Goal: Task Accomplishment & Management: Use online tool/utility

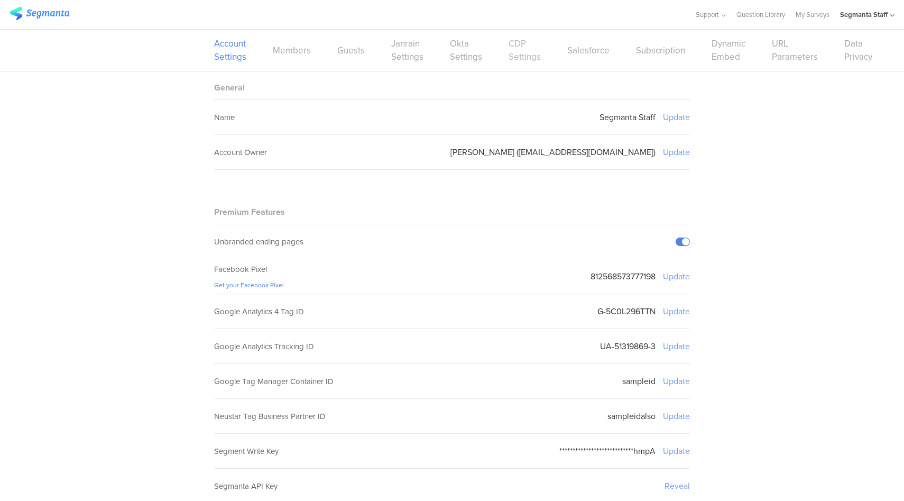
click at [513, 50] on link "CDP Settings" at bounding box center [524, 50] width 32 height 26
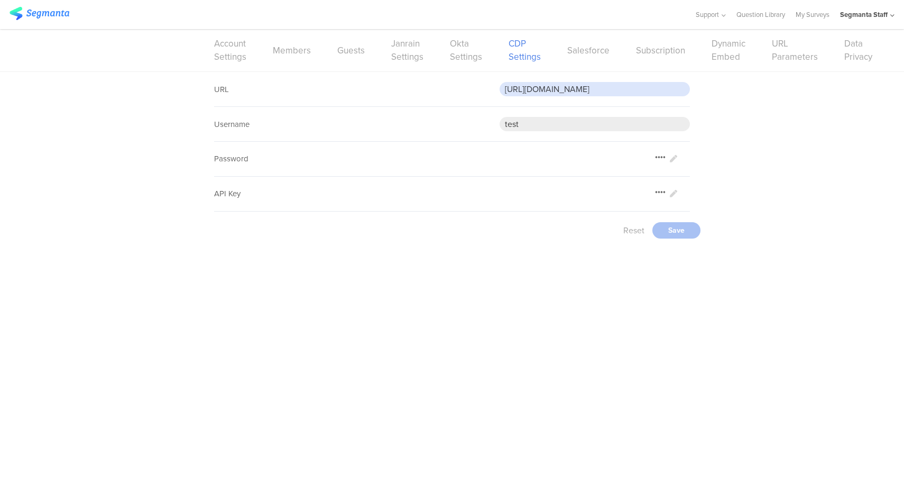
click at [588, 90] on input "https://eotm4fpgjo76g40.m.pipedream.net" at bounding box center [594, 89] width 190 height 14
paste input "5wmzhoyu3nzo"
type input "https://eo5wmzhoyu3nzo.m.pipedream.net"
click at [680, 235] on div "Save" at bounding box center [676, 230] width 48 height 16
click at [462, 54] on link "Okta Settings" at bounding box center [466, 50] width 32 height 26
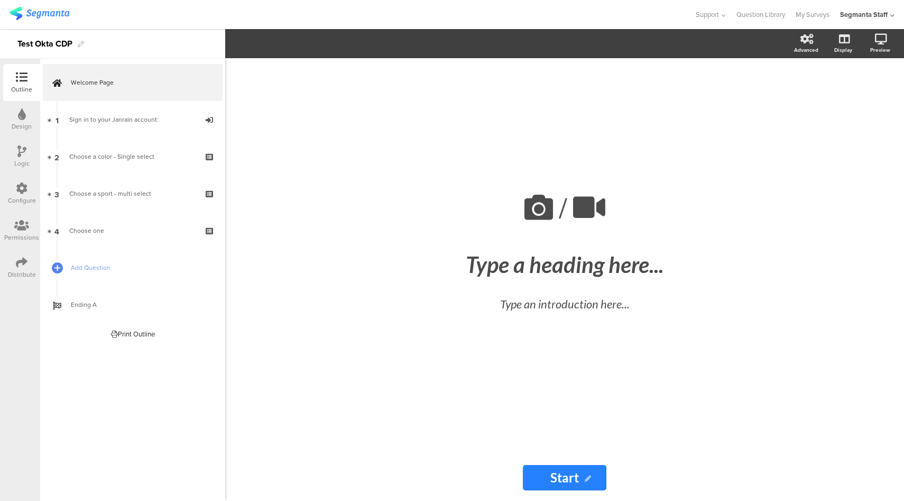
click at [17, 191] on icon at bounding box center [22, 188] width 12 height 12
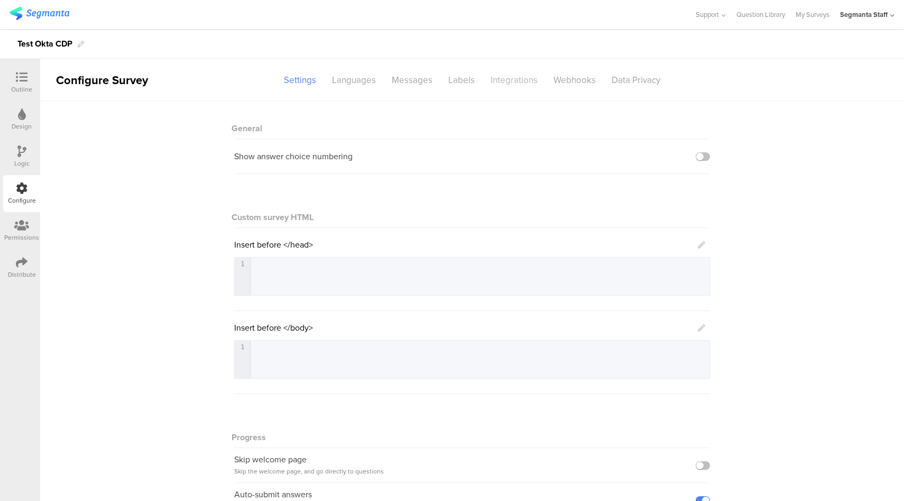
click at [497, 80] on div "Integrations" at bounding box center [514, 80] width 63 height 18
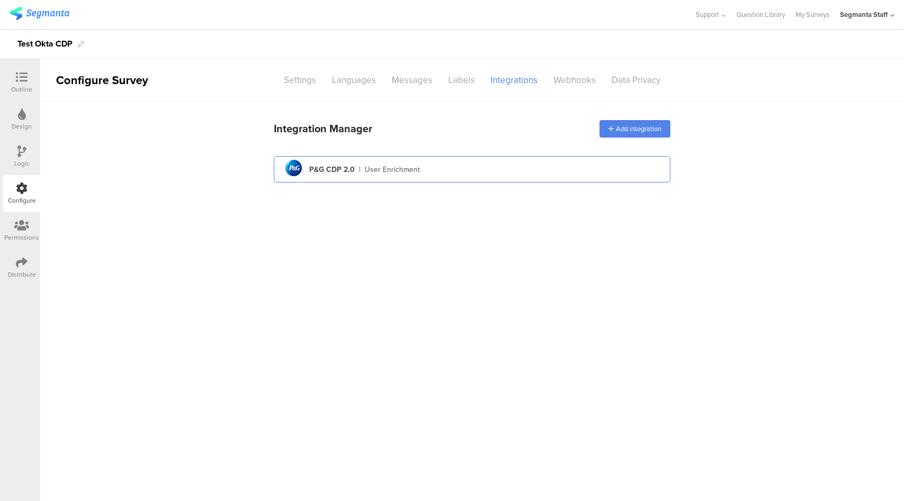
click at [472, 163] on div "pg logo P&G CDP 2.0 | User Enrichment" at bounding box center [471, 169] width 379 height 26
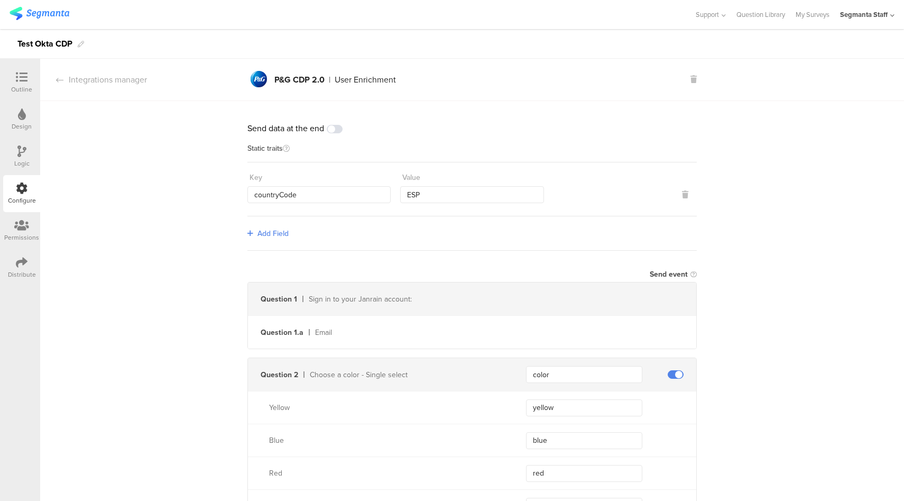
click at [24, 264] on icon at bounding box center [22, 262] width 12 height 12
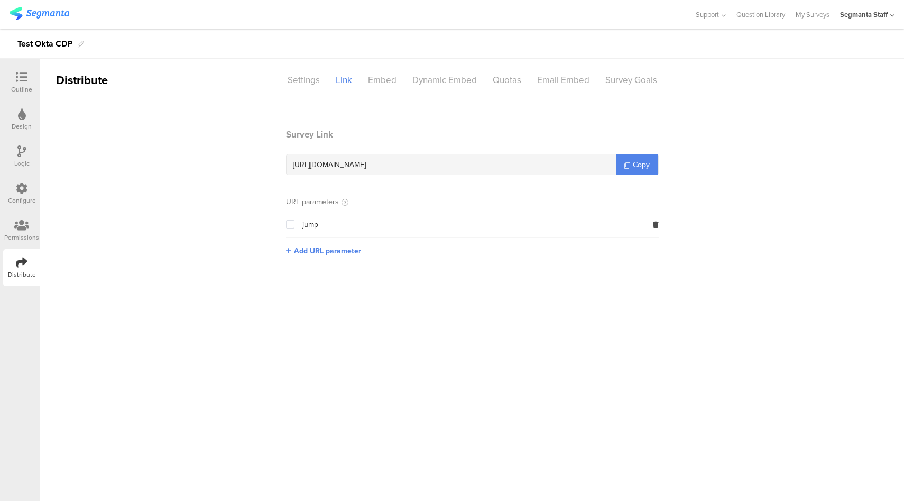
click at [21, 190] on icon at bounding box center [22, 188] width 12 height 12
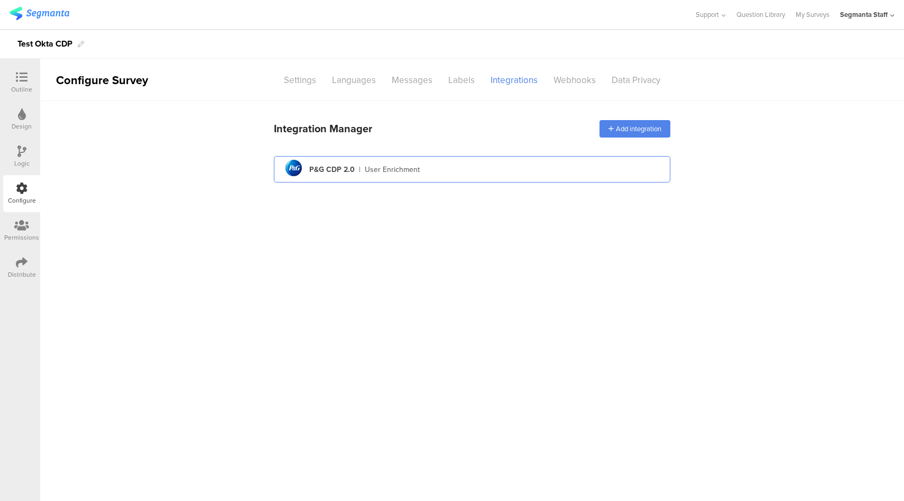
click at [384, 164] on div "User Enrichment" at bounding box center [392, 169] width 55 height 11
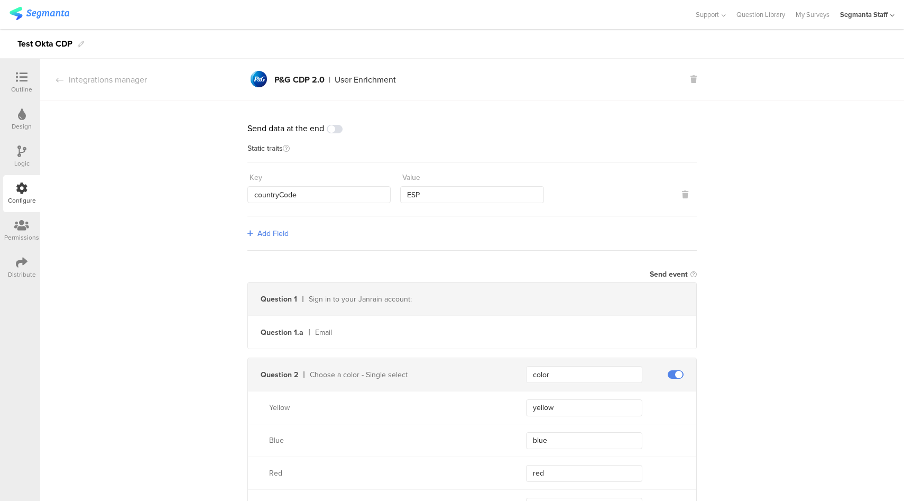
click at [273, 235] on span "Add Field" at bounding box center [272, 233] width 31 height 11
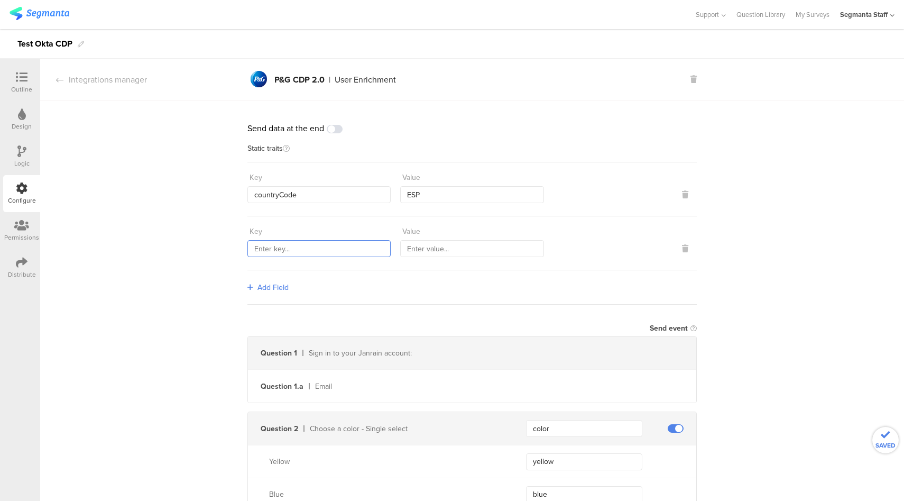
click at [280, 243] on input "text" at bounding box center [318, 248] width 143 height 17
type input "transmitterSourceId"
type input "77777"
click at [4, 272] on div "Distribute" at bounding box center [21, 267] width 37 height 37
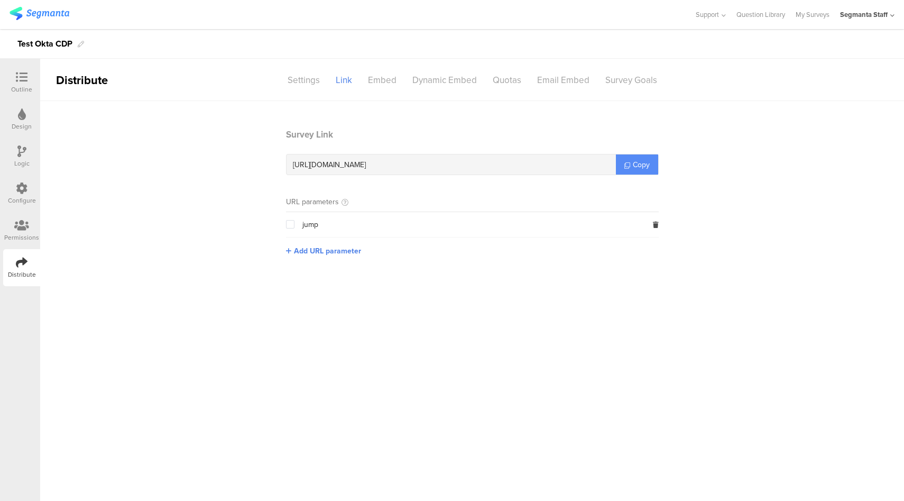
click at [639, 166] on span "Copy" at bounding box center [641, 164] width 17 height 11
click at [24, 189] on icon at bounding box center [22, 188] width 12 height 12
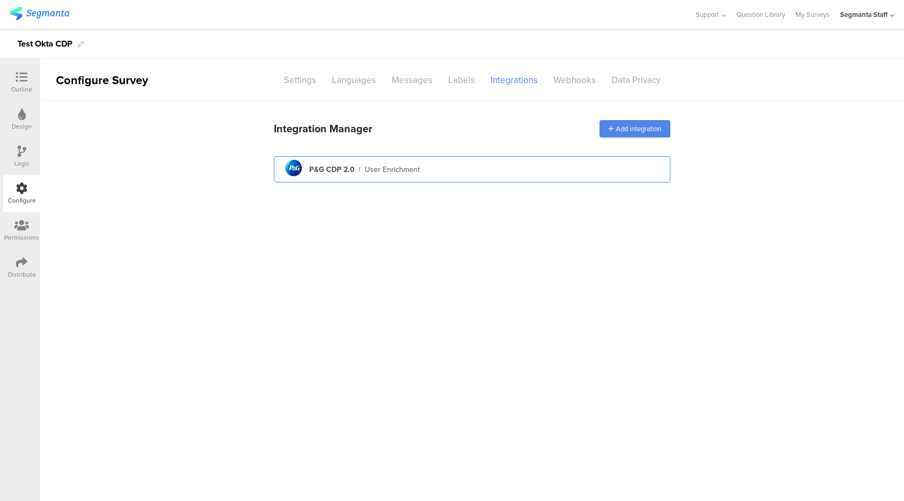
click at [505, 172] on div "pg logo P&G CDP 2.0 | User Enrichment" at bounding box center [471, 169] width 379 height 26
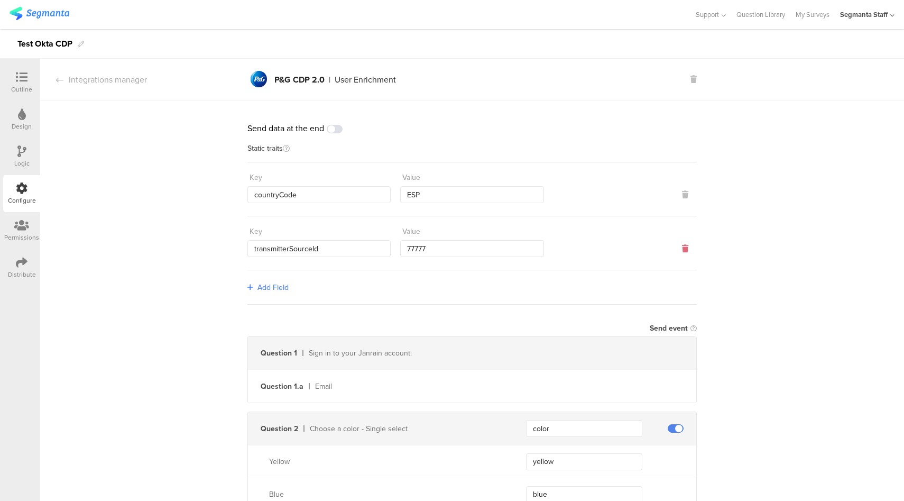
click at [682, 246] on icon at bounding box center [685, 248] width 6 height 7
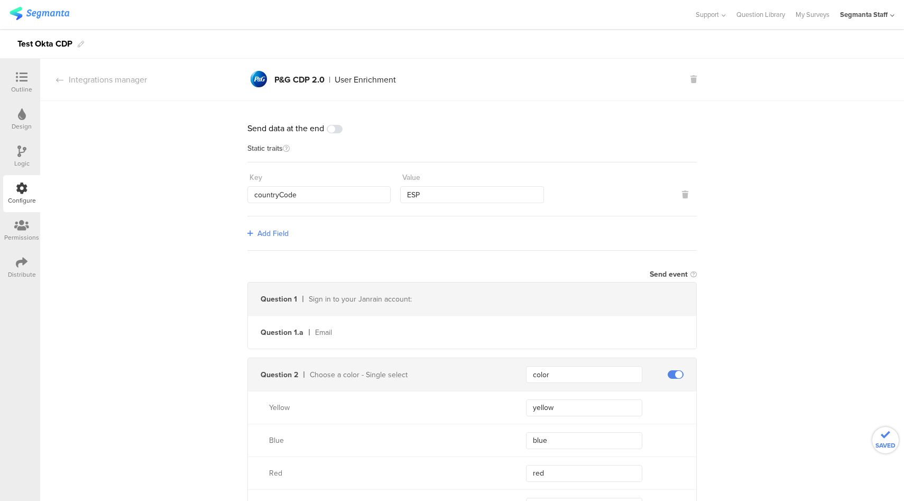
click at [339, 129] on span at bounding box center [335, 129] width 16 height 8
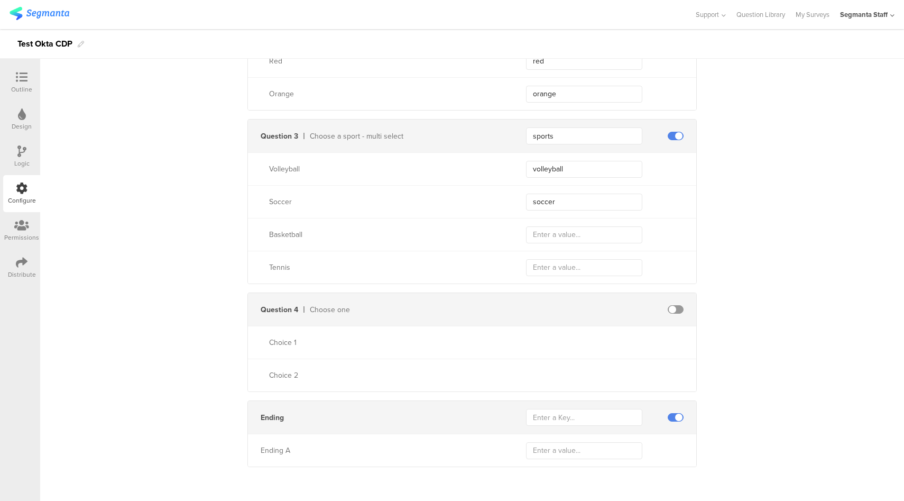
scroll to position [213, 0]
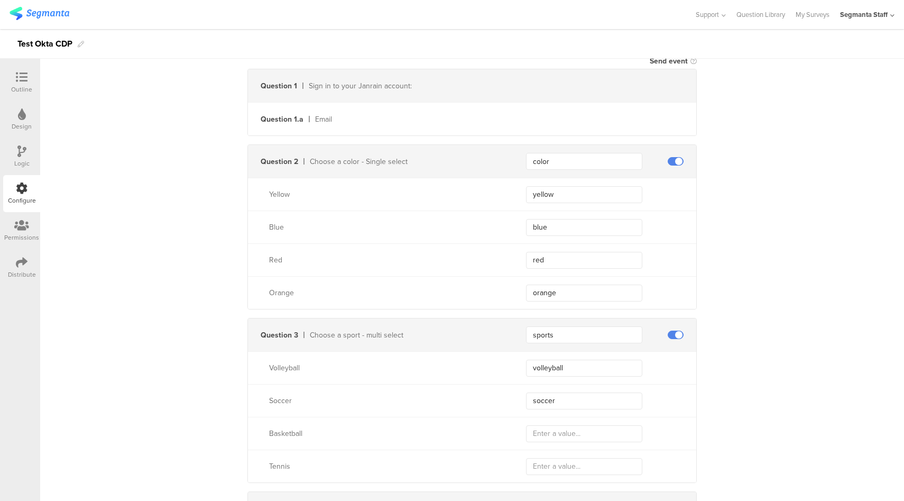
click at [673, 332] on span at bounding box center [676, 334] width 16 height 8
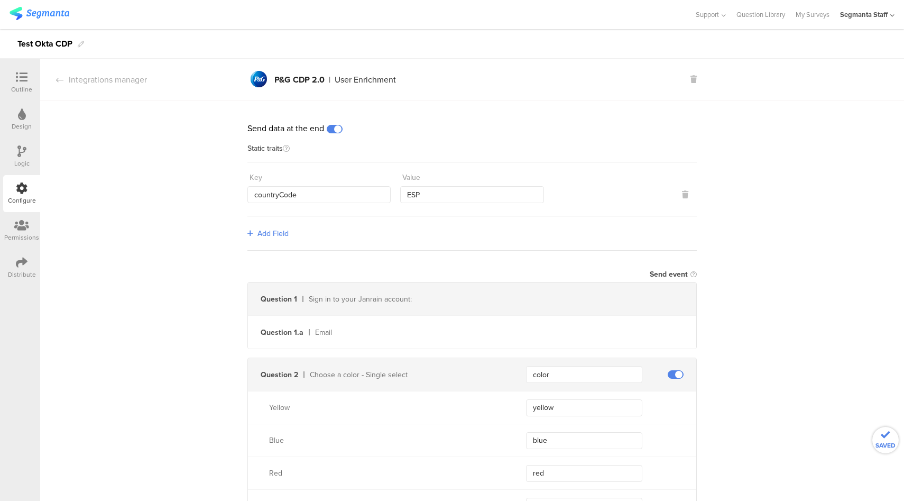
click at [15, 79] on div at bounding box center [21, 77] width 21 height 13
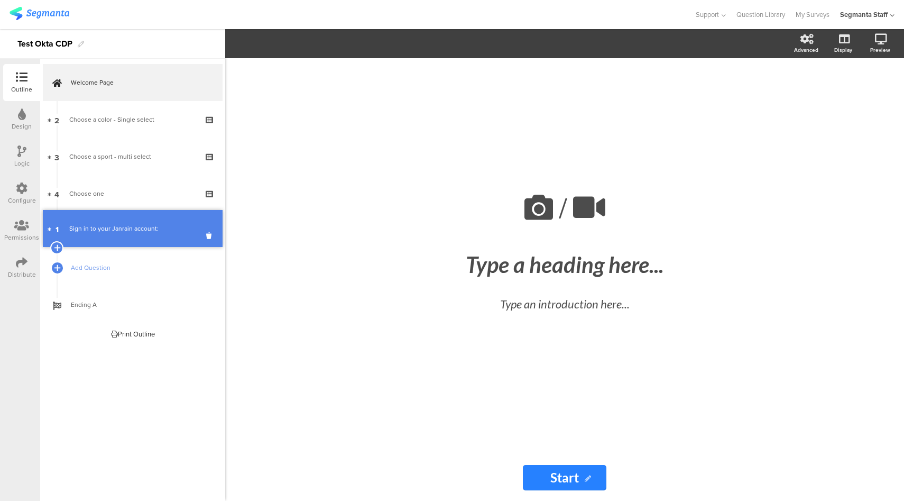
drag, startPoint x: 128, startPoint y: 125, endPoint x: 122, endPoint y: 241, distance: 116.5
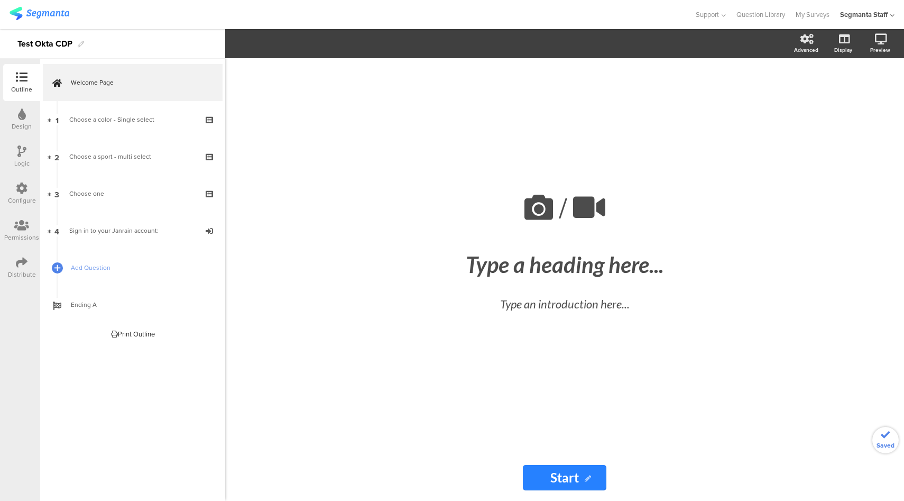
click at [24, 265] on icon at bounding box center [22, 262] width 12 height 12
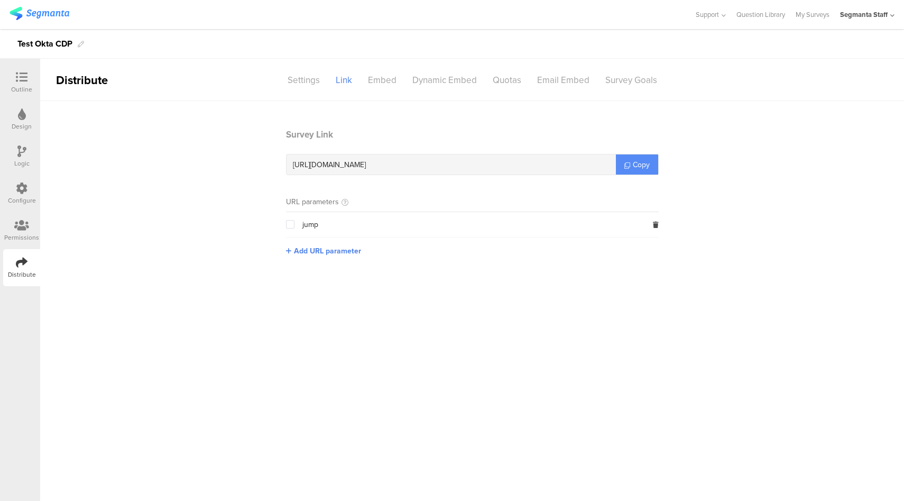
click at [636, 170] on link "Copy" at bounding box center [637, 164] width 42 height 20
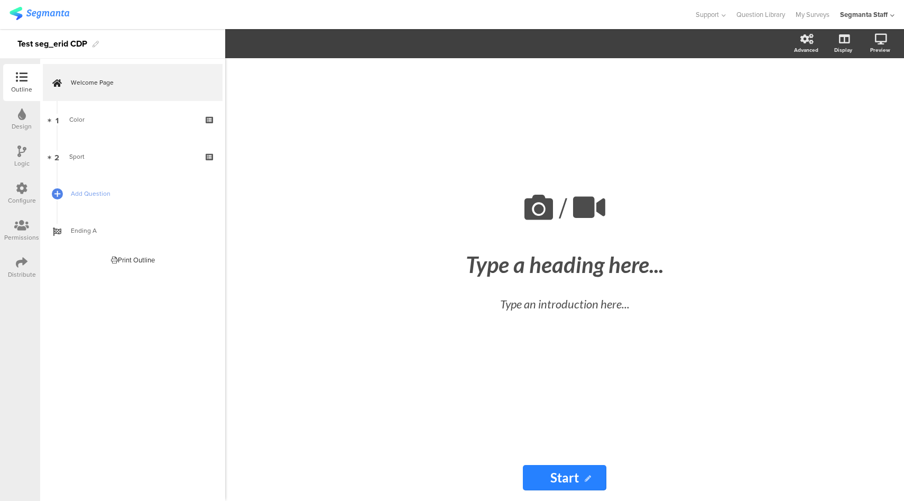
click at [28, 188] on div "Configure" at bounding box center [21, 193] width 37 height 37
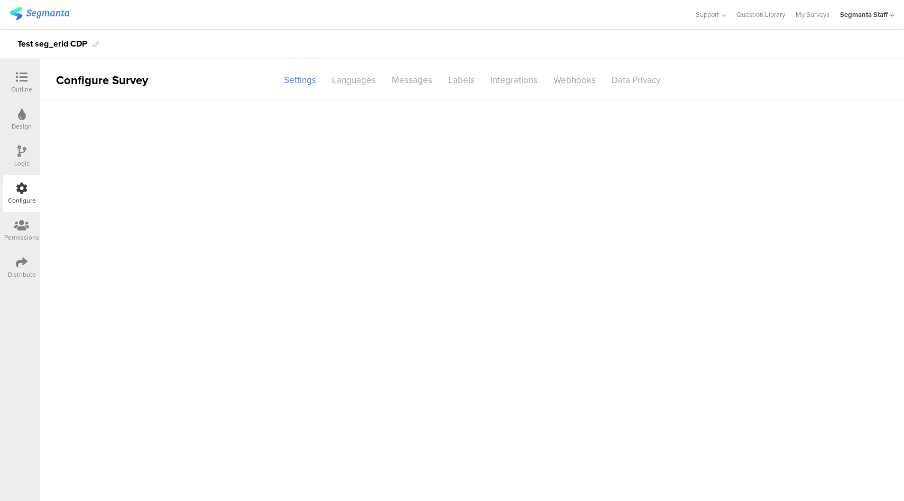
click at [20, 267] on icon at bounding box center [22, 262] width 12 height 12
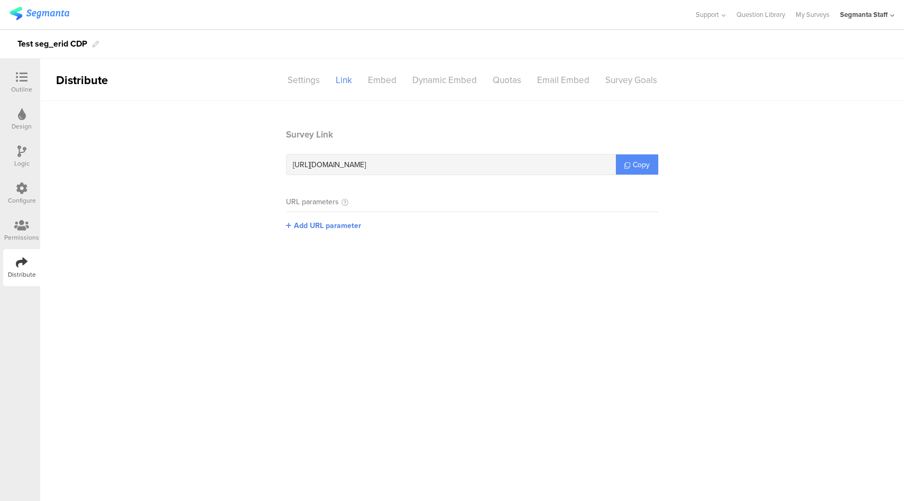
click at [627, 172] on link "Copy" at bounding box center [637, 164] width 42 height 20
click at [28, 192] on div "Configure" at bounding box center [21, 193] width 37 height 37
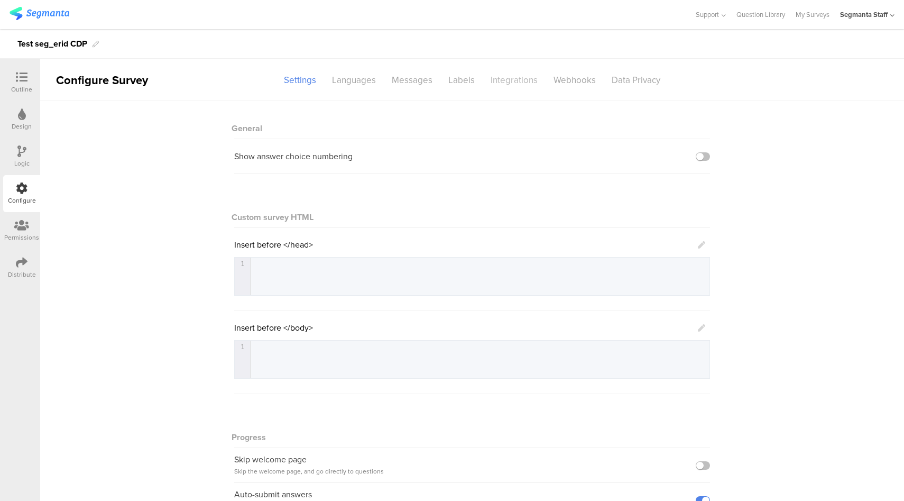
click at [511, 82] on div "Integrations" at bounding box center [514, 80] width 63 height 18
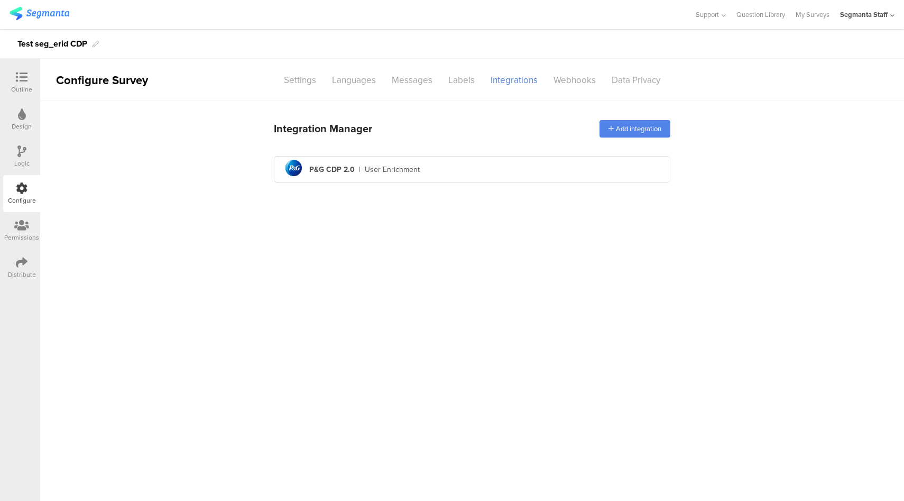
click at [473, 168] on div "pg logo P&G CDP 2.0 | User Enrichment" at bounding box center [471, 169] width 379 height 26
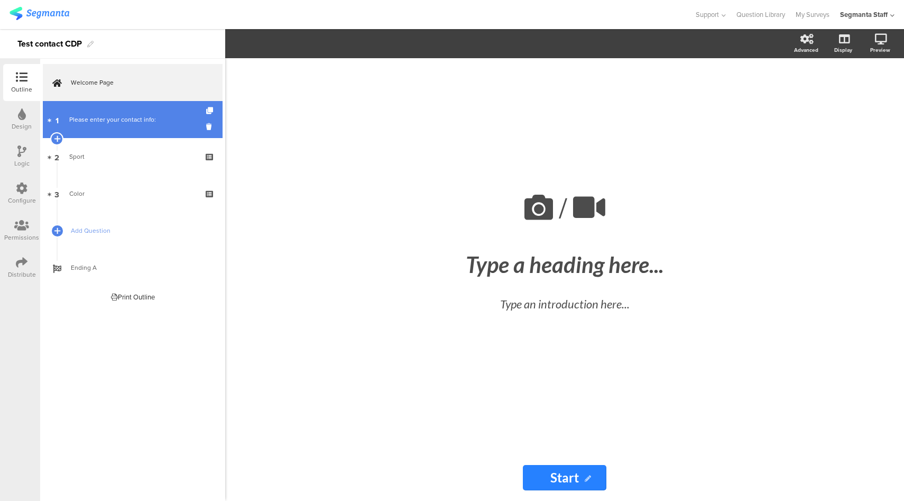
click at [138, 122] on div "Please enter your contact info:" at bounding box center [132, 119] width 126 height 11
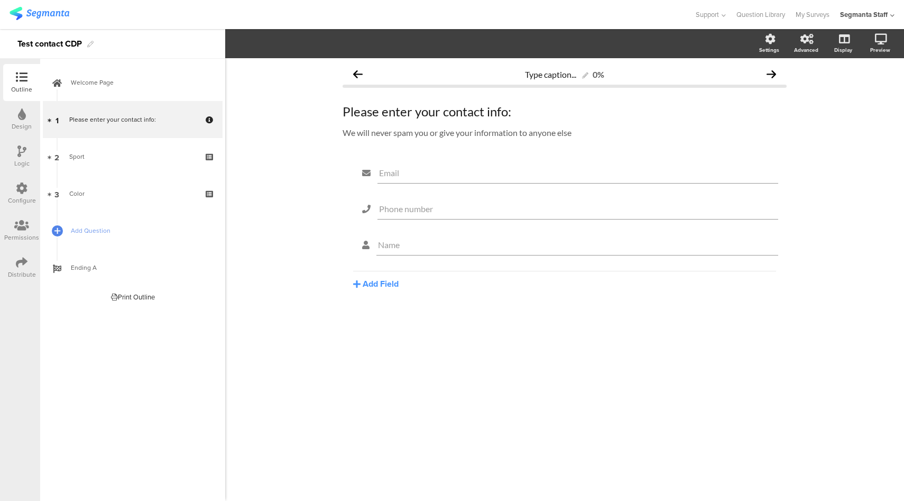
click at [29, 268] on div "Distribute" at bounding box center [21, 267] width 37 height 37
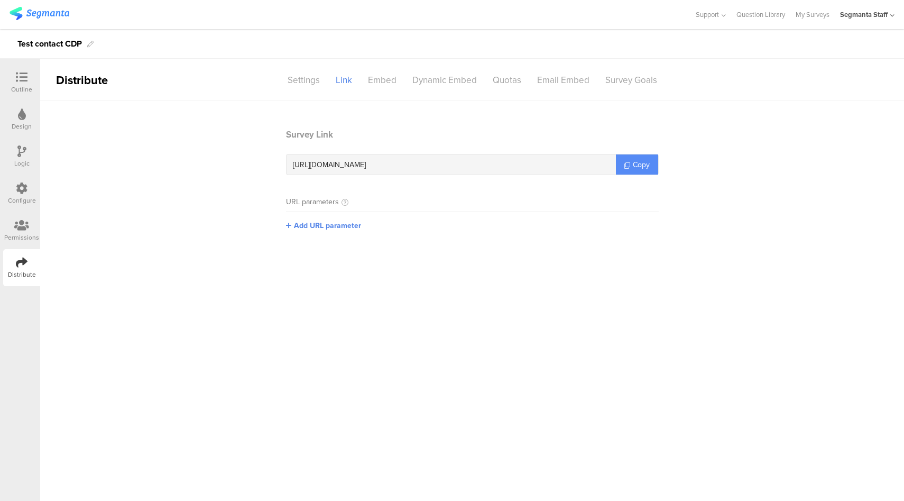
click at [634, 165] on span "Copy" at bounding box center [641, 164] width 17 height 11
click at [22, 190] on icon at bounding box center [22, 188] width 12 height 12
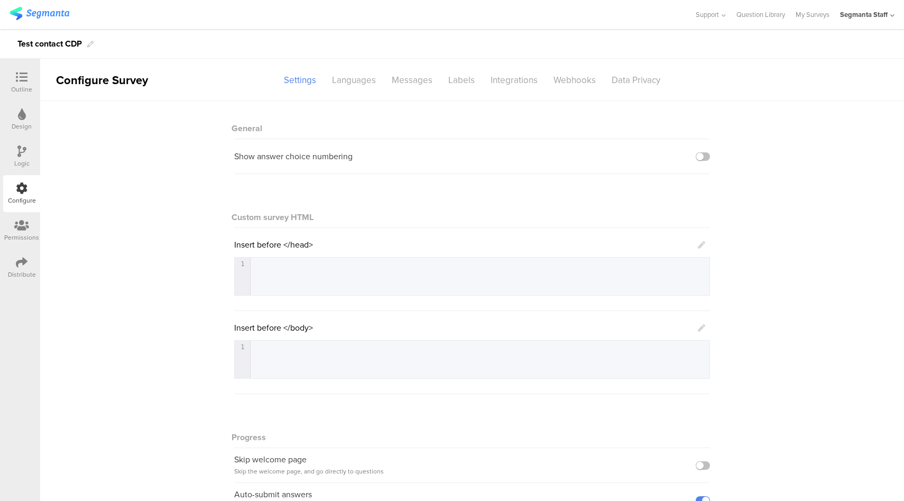
click at [30, 80] on div at bounding box center [21, 77] width 21 height 13
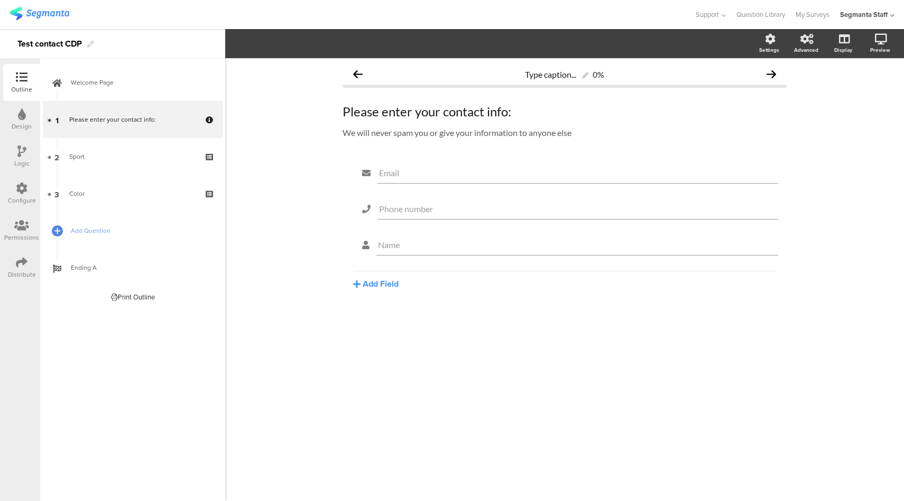
click at [23, 186] on icon at bounding box center [22, 188] width 12 height 12
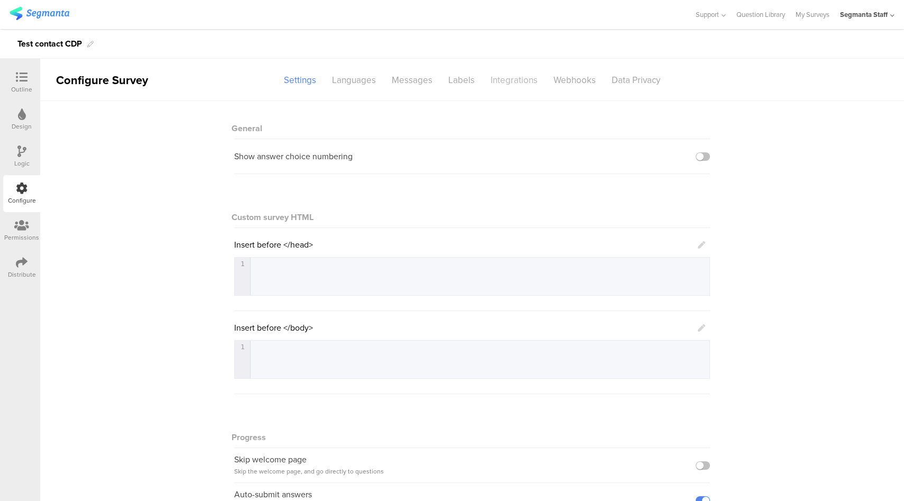
click at [510, 81] on div "Integrations" at bounding box center [514, 80] width 63 height 18
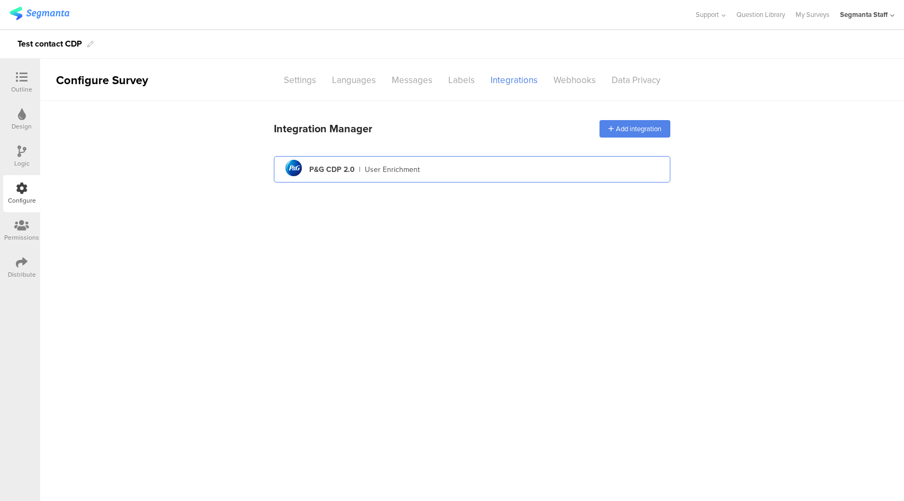
click at [484, 175] on div "pg logo P&G CDP 2.0 | User Enrichment" at bounding box center [471, 169] width 379 height 26
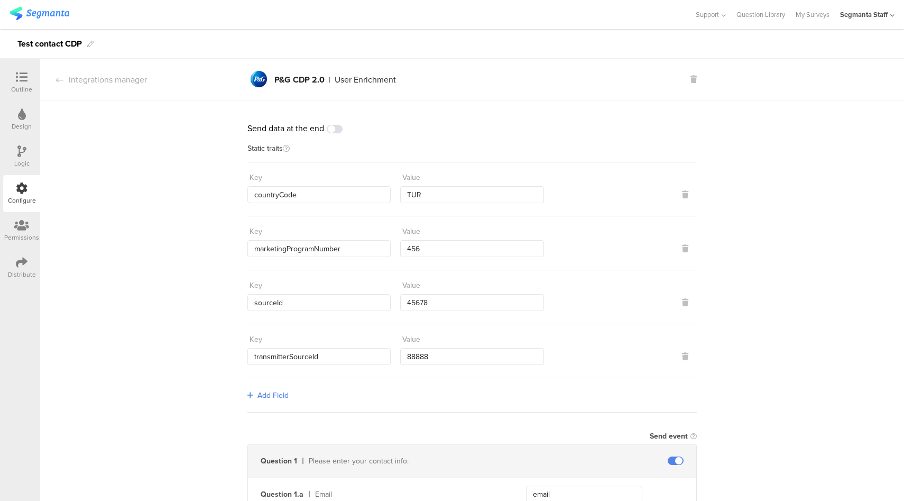
click at [31, 79] on div at bounding box center [21, 77] width 21 height 13
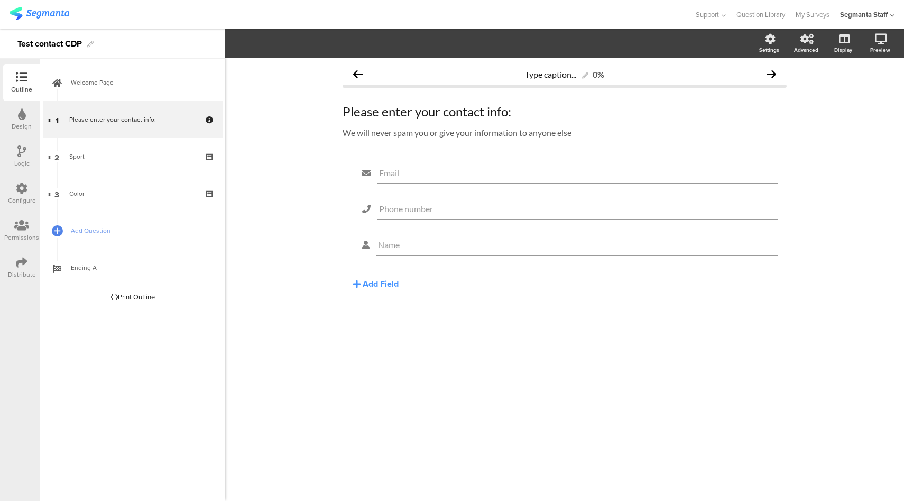
click at [21, 198] on div "Configure" at bounding box center [22, 201] width 28 height 10
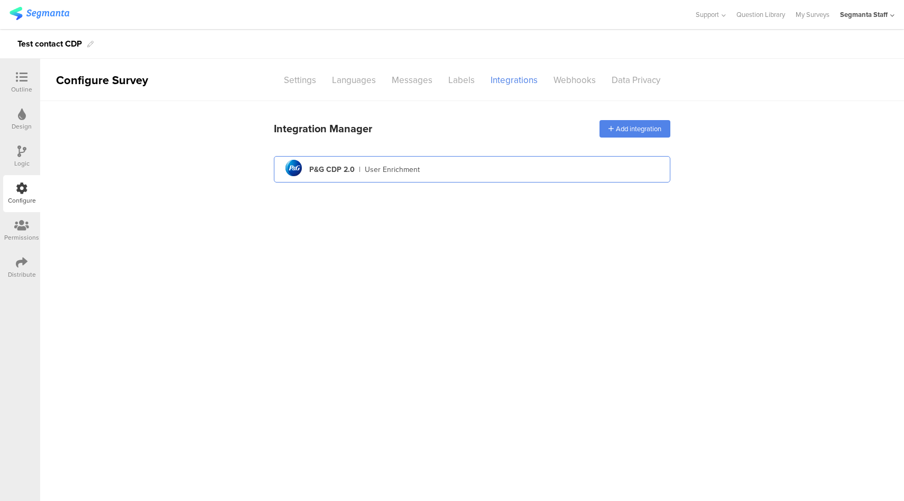
click at [482, 166] on div "pg logo P&G CDP 2.0 | User Enrichment" at bounding box center [471, 169] width 379 height 26
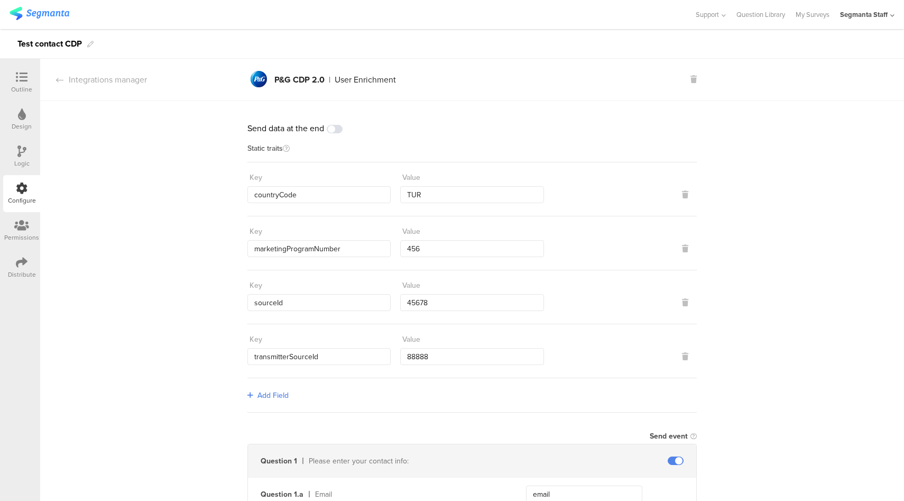
click at [19, 273] on div "Distribute" at bounding box center [22, 275] width 28 height 10
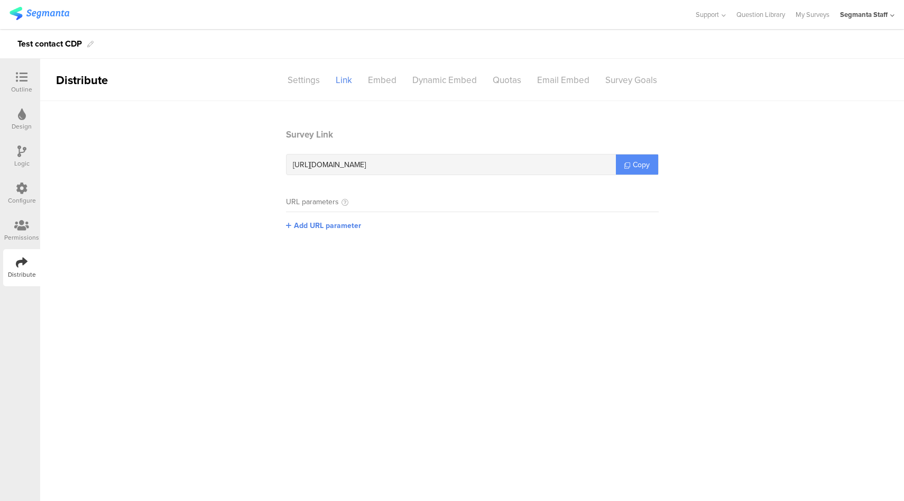
click at [630, 162] on link "Copy" at bounding box center [637, 164] width 42 height 20
click at [19, 186] on icon at bounding box center [22, 188] width 12 height 12
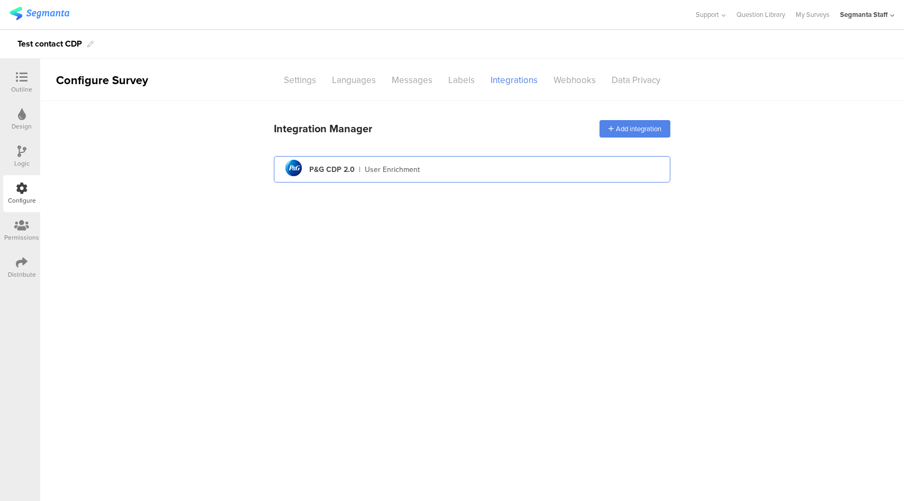
click at [418, 169] on div "pg logo P&G CDP 2.0 | User Enrichment" at bounding box center [471, 169] width 379 height 26
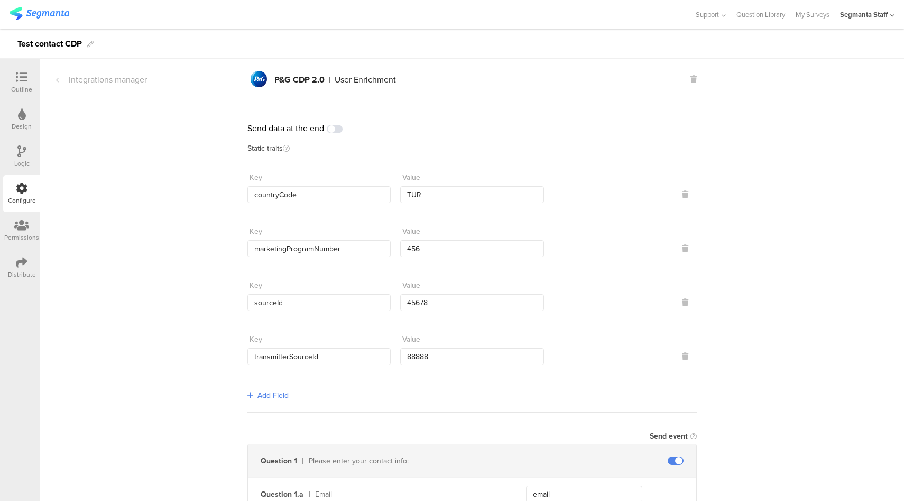
click at [334, 130] on span at bounding box center [335, 129] width 16 height 8
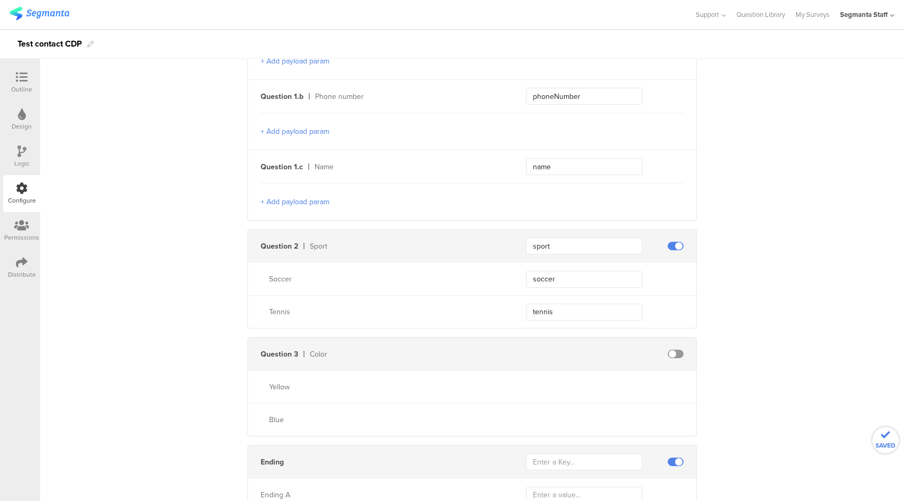
scroll to position [471, 0]
click at [673, 239] on span at bounding box center [676, 242] width 16 height 8
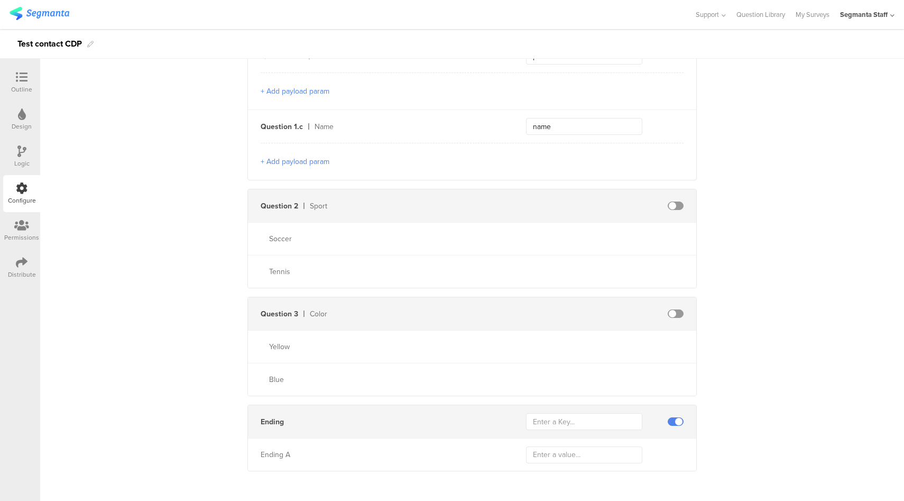
scroll to position [508, 0]
click at [12, 85] on div "Outline" at bounding box center [21, 90] width 21 height 10
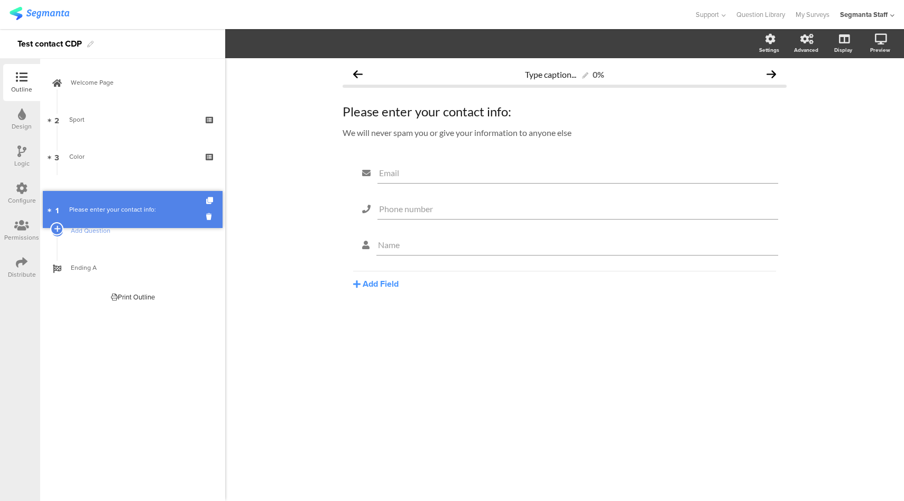
drag, startPoint x: 142, startPoint y: 115, endPoint x: 140, endPoint y: 197, distance: 81.4
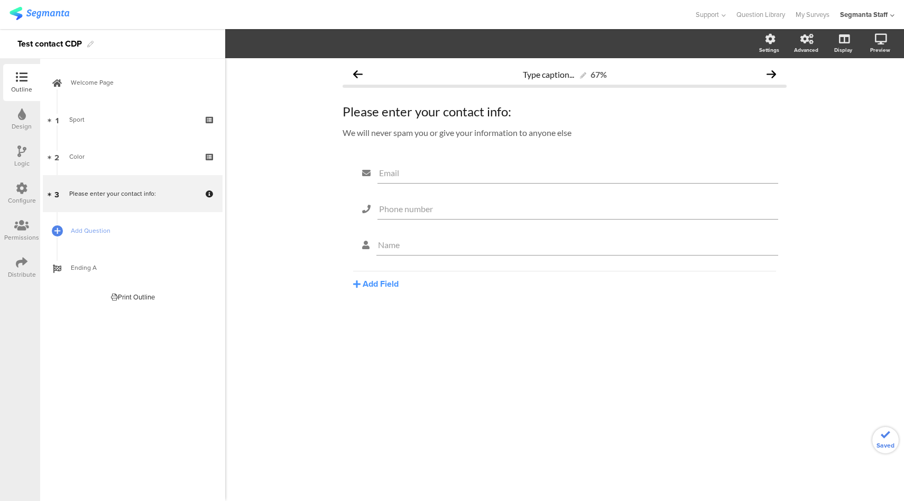
click at [26, 255] on div "Distribute" at bounding box center [21, 267] width 37 height 37
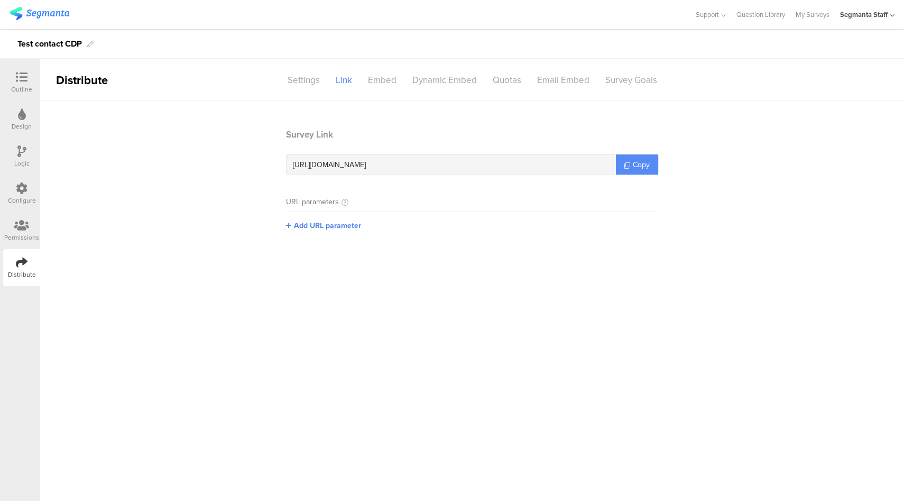
click at [628, 172] on link "Copy" at bounding box center [637, 164] width 42 height 20
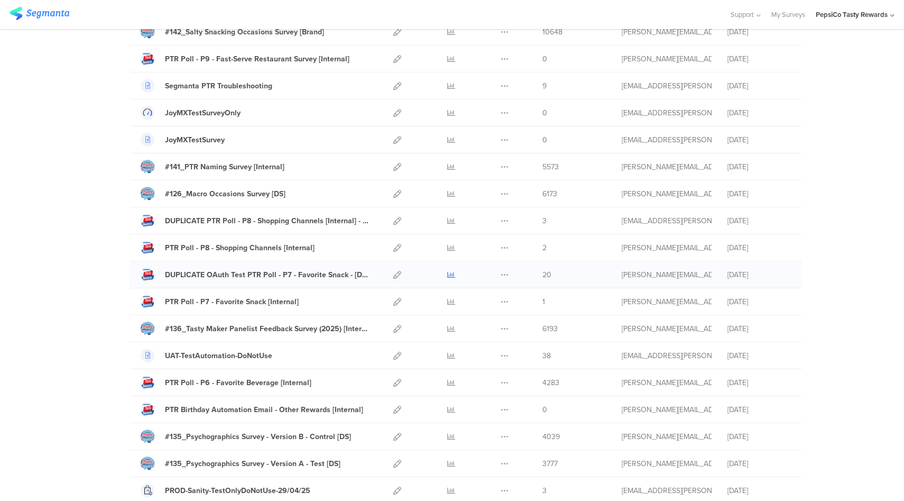
scroll to position [253, 0]
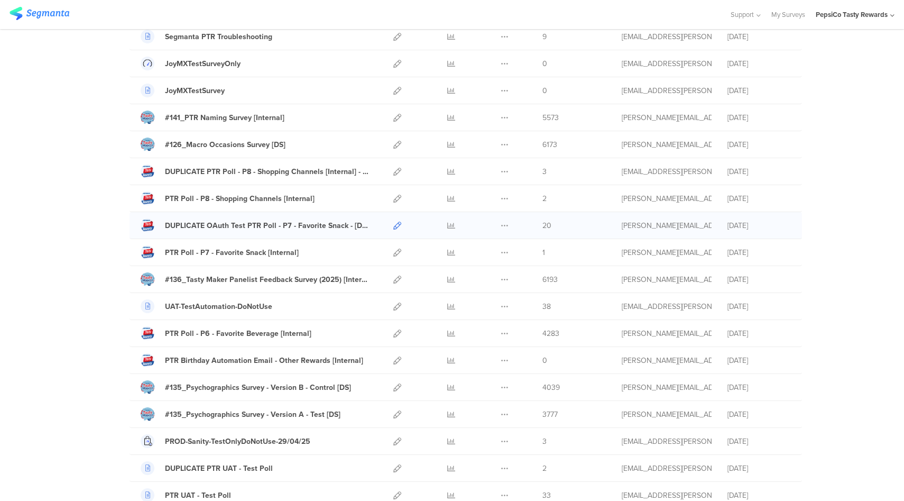
click at [393, 227] on icon at bounding box center [397, 225] width 8 height 8
click at [834, 17] on div "PepsiCo Tasty Rewards" at bounding box center [852, 15] width 72 height 10
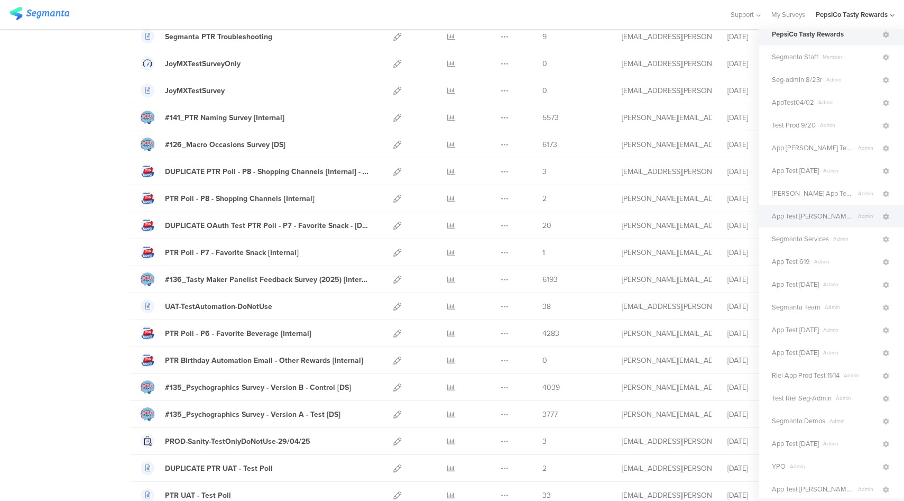
scroll to position [0, 0]
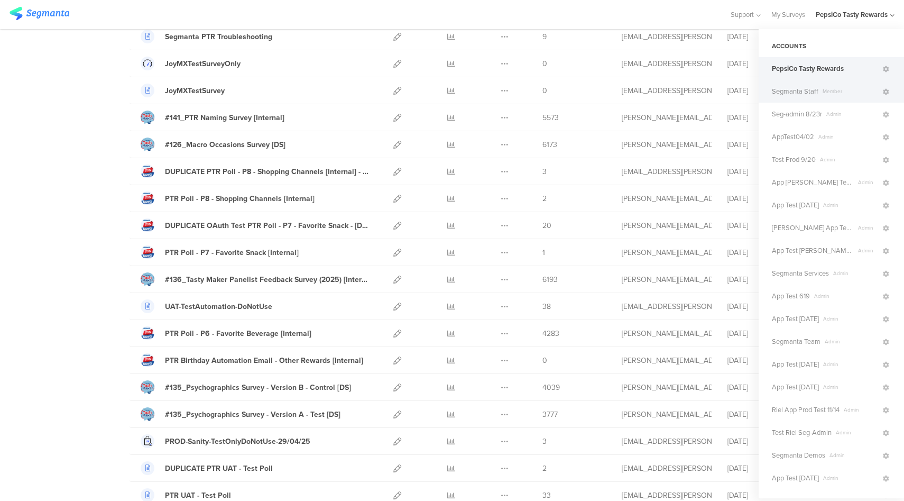
click at [826, 99] on div "Segmanta Staff Member" at bounding box center [830, 91] width 145 height 23
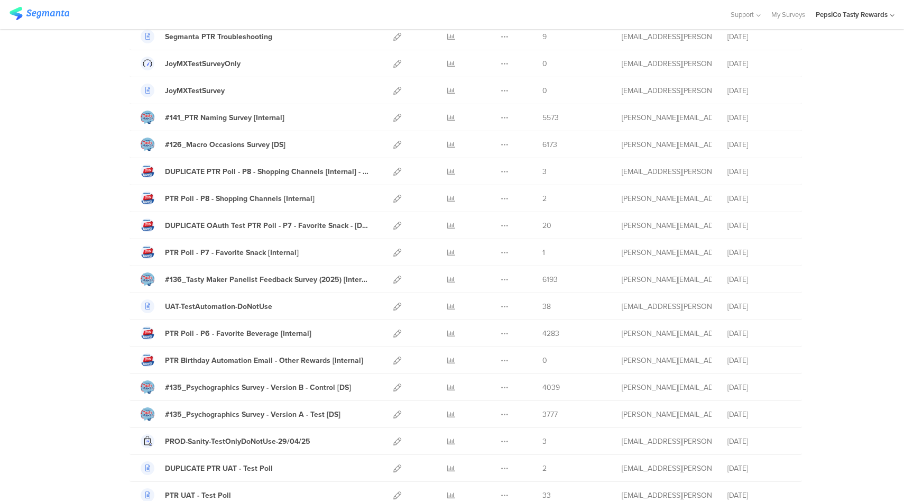
click at [869, 14] on div "PepsiCo Tasty Rewards" at bounding box center [852, 15] width 72 height 10
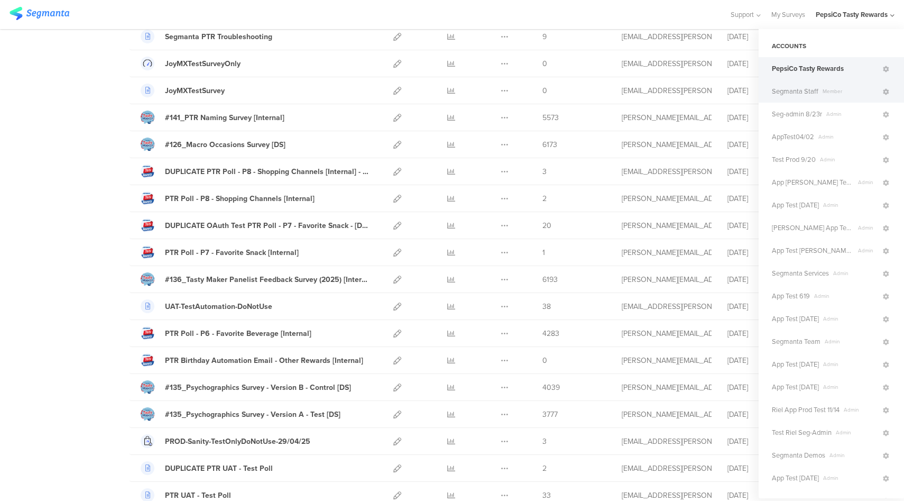
click at [802, 86] on span "Segmanta Staff" at bounding box center [795, 91] width 47 height 10
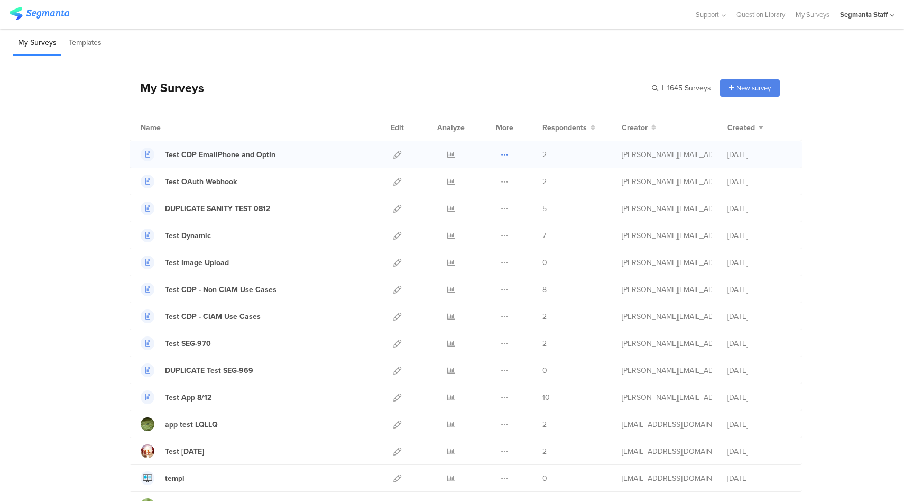
click at [502, 155] on icon at bounding box center [505, 155] width 8 height 8
click at [480, 178] on button "Duplicate" at bounding box center [484, 181] width 58 height 19
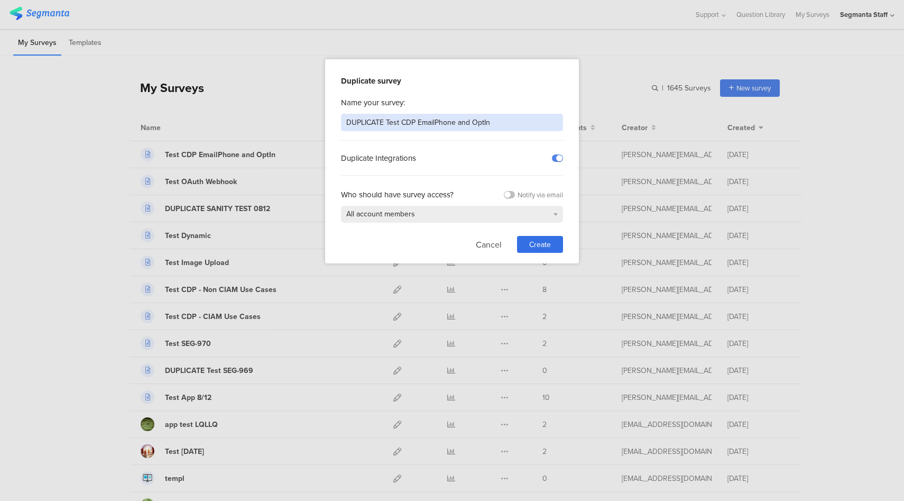
drag, startPoint x: 492, startPoint y: 122, endPoint x: 402, endPoint y: 121, distance: 89.9
click at [402, 121] on input "DUPLICATE Test CDP EmailPhone and OptIn" at bounding box center [452, 122] width 222 height 17
type input "DUPLICATE Test"
click at [542, 239] on span "Create" at bounding box center [540, 244] width 22 height 11
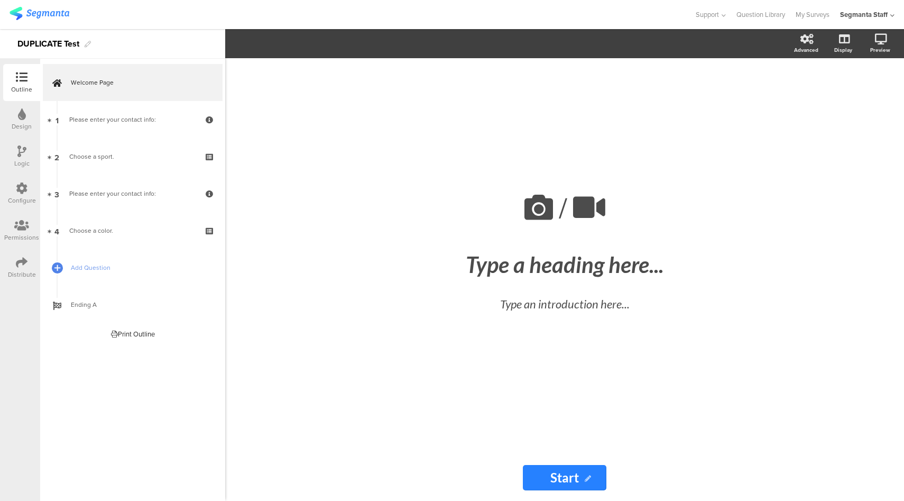
click at [19, 194] on div at bounding box center [22, 188] width 12 height 13
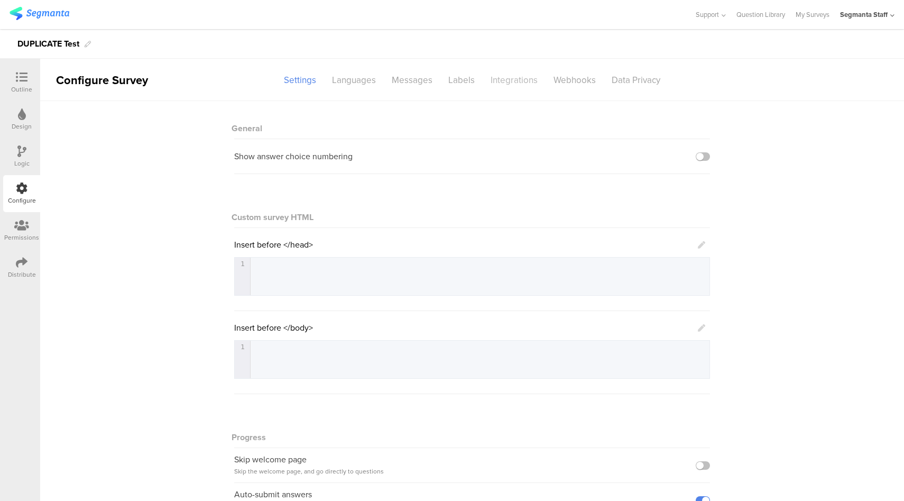
click at [487, 82] on div "Integrations" at bounding box center [514, 80] width 63 height 18
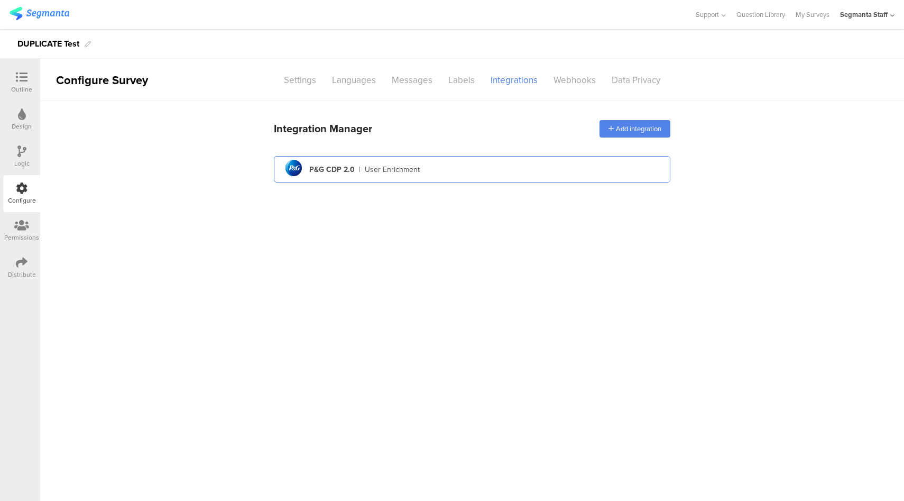
click at [498, 170] on div "pg logo P&G CDP 2.0 | User Enrichment" at bounding box center [471, 169] width 379 height 26
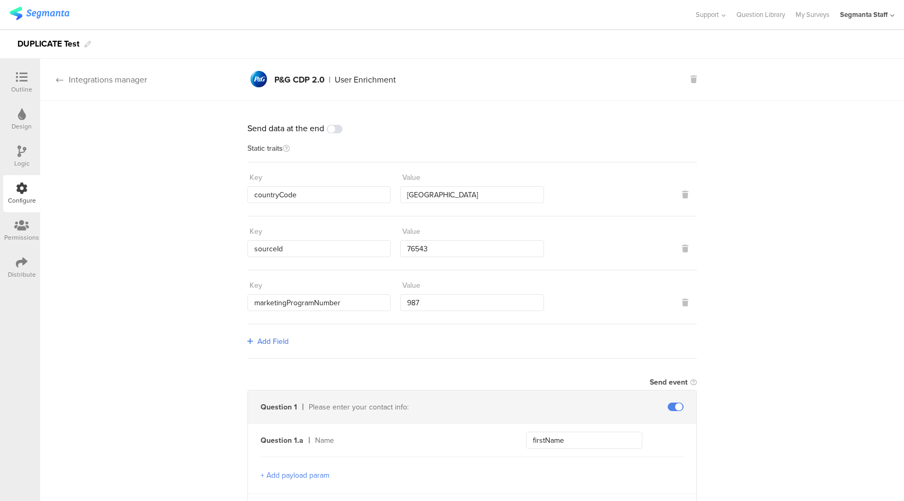
click at [115, 81] on div "Integrations manager" at bounding box center [93, 79] width 107 height 12
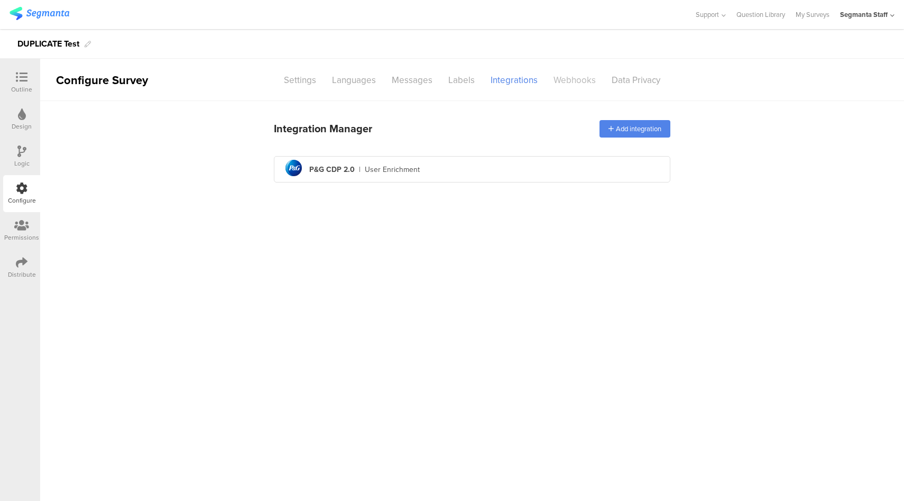
click at [577, 84] on div "Webhooks" at bounding box center [574, 80] width 58 height 18
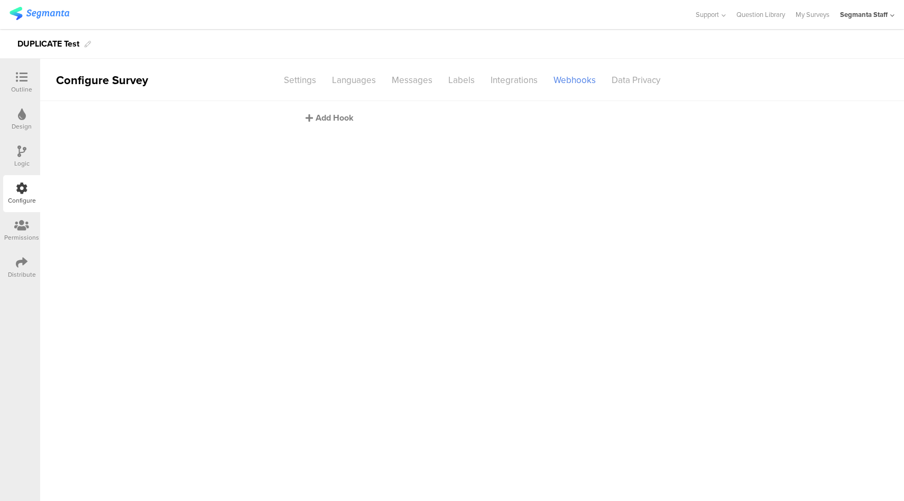
click at [338, 122] on div "Add Hook" at bounding box center [474, 118] width 338 height 12
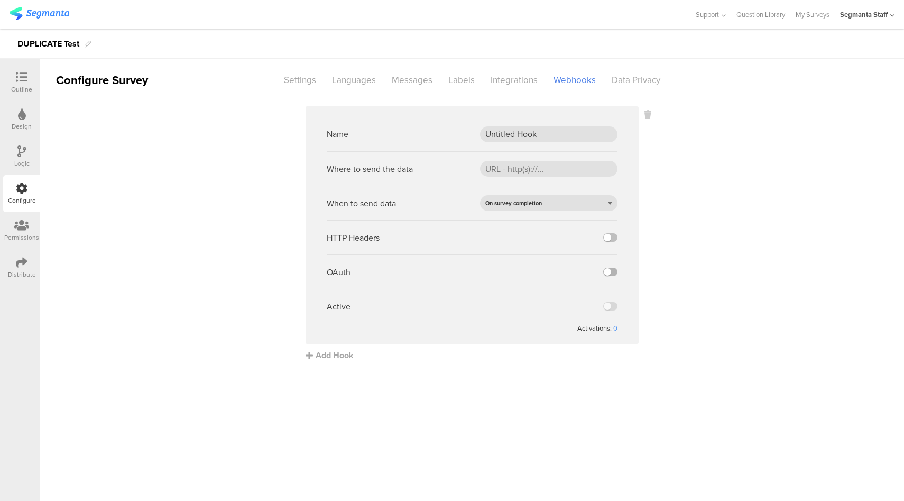
click at [608, 272] on label at bounding box center [610, 271] width 14 height 8
click at [0, 0] on input "checkbox" at bounding box center [0, 0] width 0 height 0
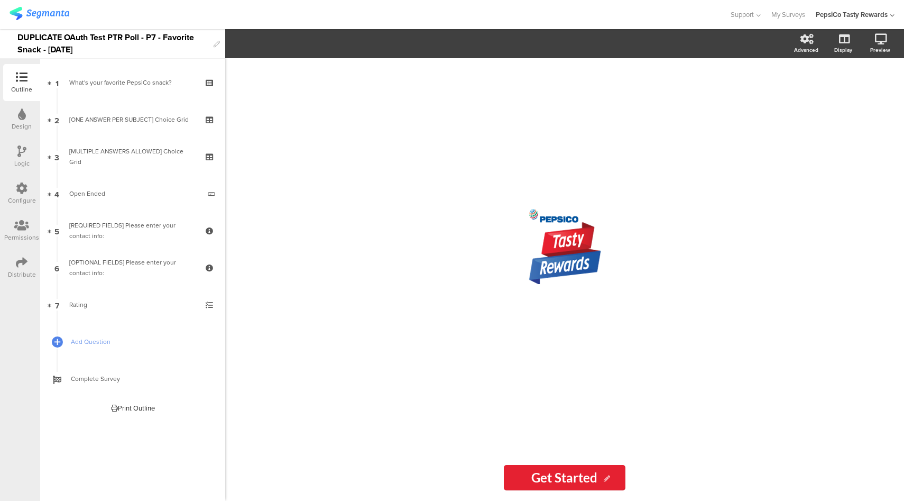
click at [16, 193] on icon at bounding box center [22, 188] width 12 height 12
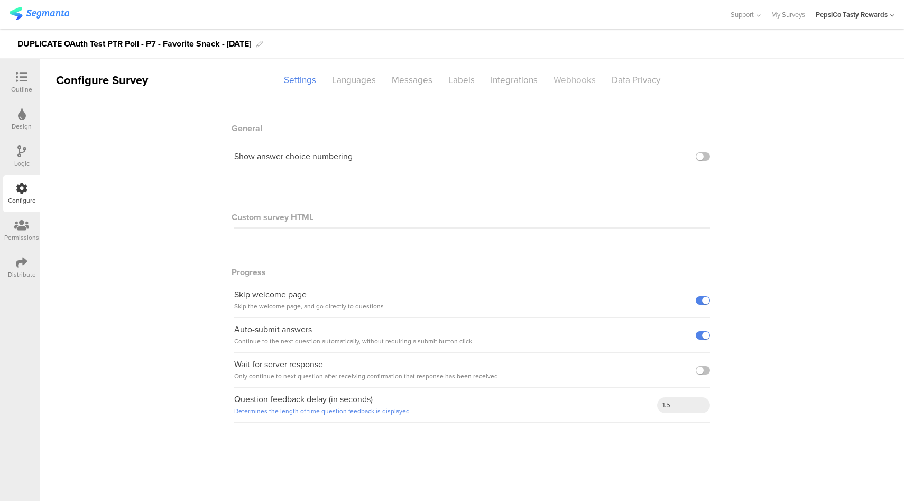
click at [573, 81] on div "Webhooks" at bounding box center [574, 80] width 58 height 18
